Goal: Task Accomplishment & Management: Use online tool/utility

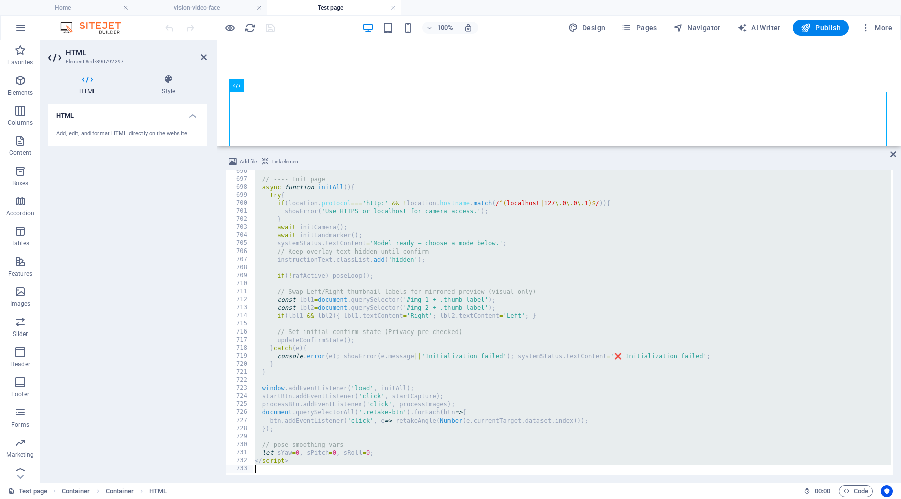
scroll to position [5593, 0]
drag, startPoint x: 252, startPoint y: 174, endPoint x: 302, endPoint y: 498, distance: 328.0
click at [302, 483] on section "Favorites Elements Columns Content Boxes Accordion Tables Features Images Slide…" at bounding box center [450, 261] width 901 height 442
type textarea "</script>"
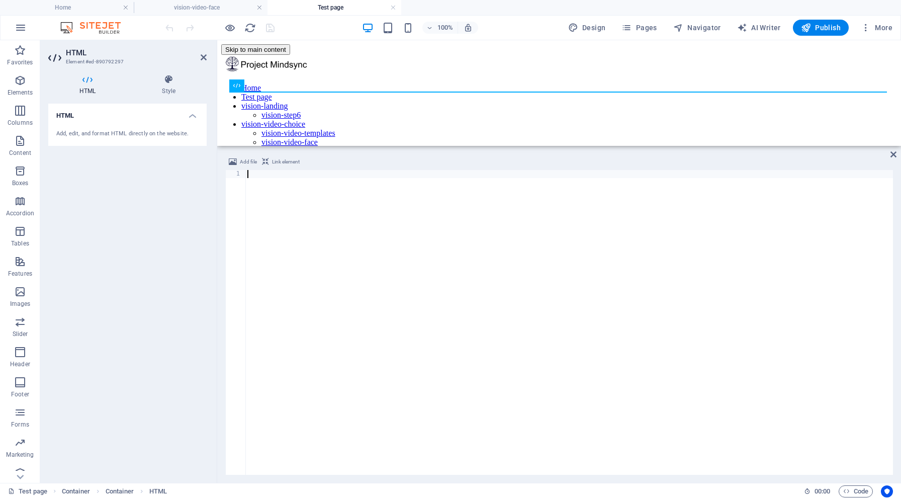
type textarea "V"
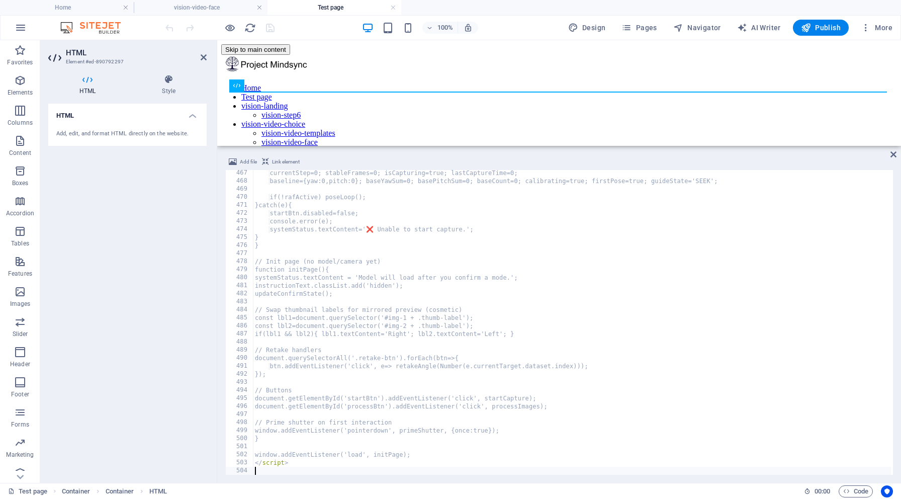
scroll to position [3749, 0]
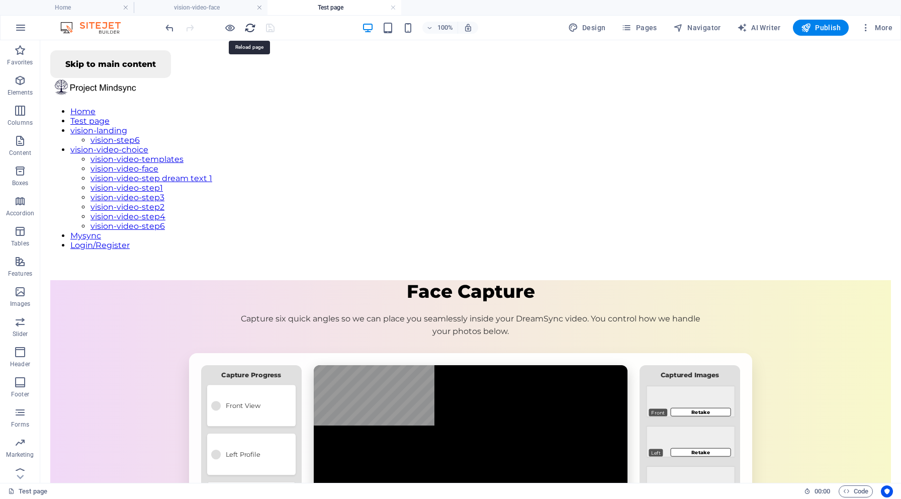
click at [252, 25] on icon "reload" at bounding box center [250, 28] width 12 height 12
click at [242, 79] on h6 "Open preview website" at bounding box center [238, 78] width 67 height 12
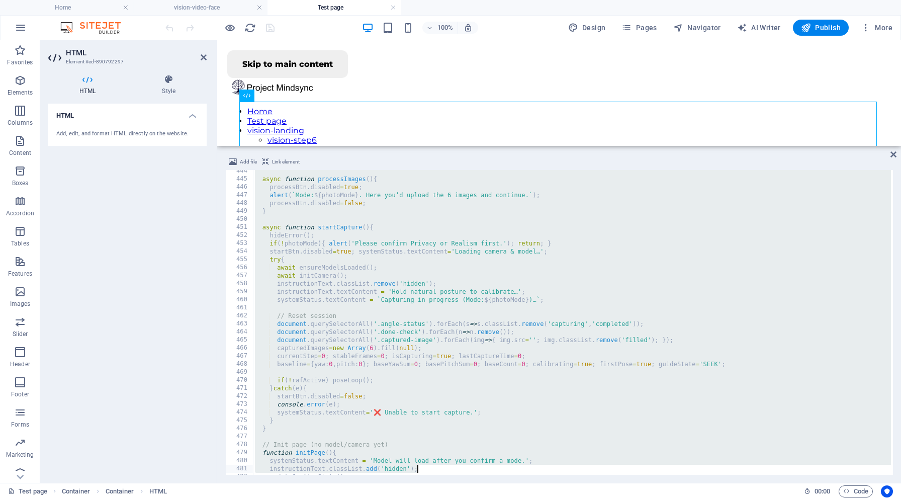
scroll to position [3751, 0]
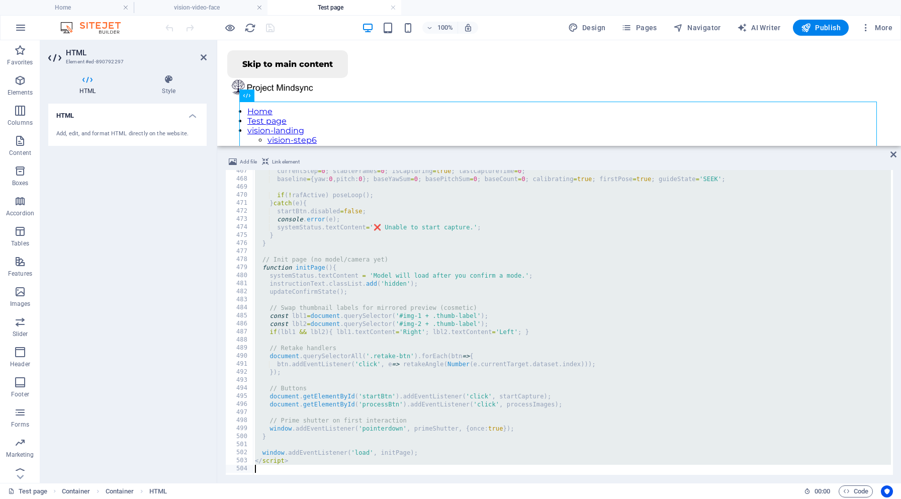
drag, startPoint x: 252, startPoint y: 173, endPoint x: 425, endPoint y: 498, distance: 367.6
click at [425, 483] on section "Favorites Elements Columns Content Boxes Accordion Tables Features Images Slide…" at bounding box center [450, 261] width 901 height 442
type textarea "</script>"
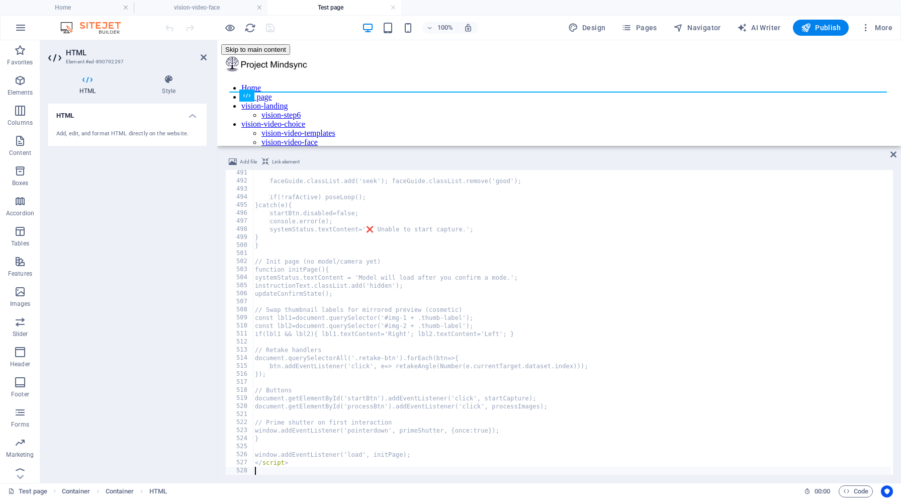
scroll to position [3942, 0]
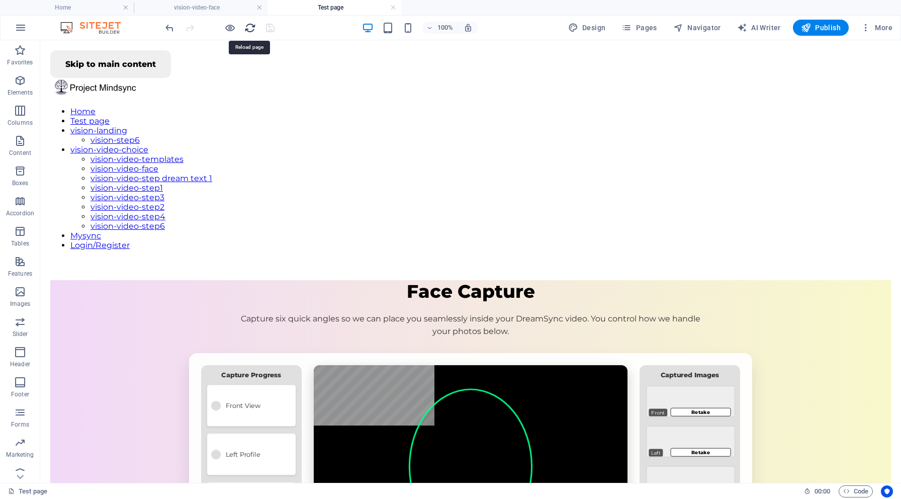
click at [248, 25] on icon "reload" at bounding box center [250, 28] width 12 height 12
click at [231, 78] on h6 "Open preview website" at bounding box center [238, 78] width 67 height 12
